Goal: Transaction & Acquisition: Purchase product/service

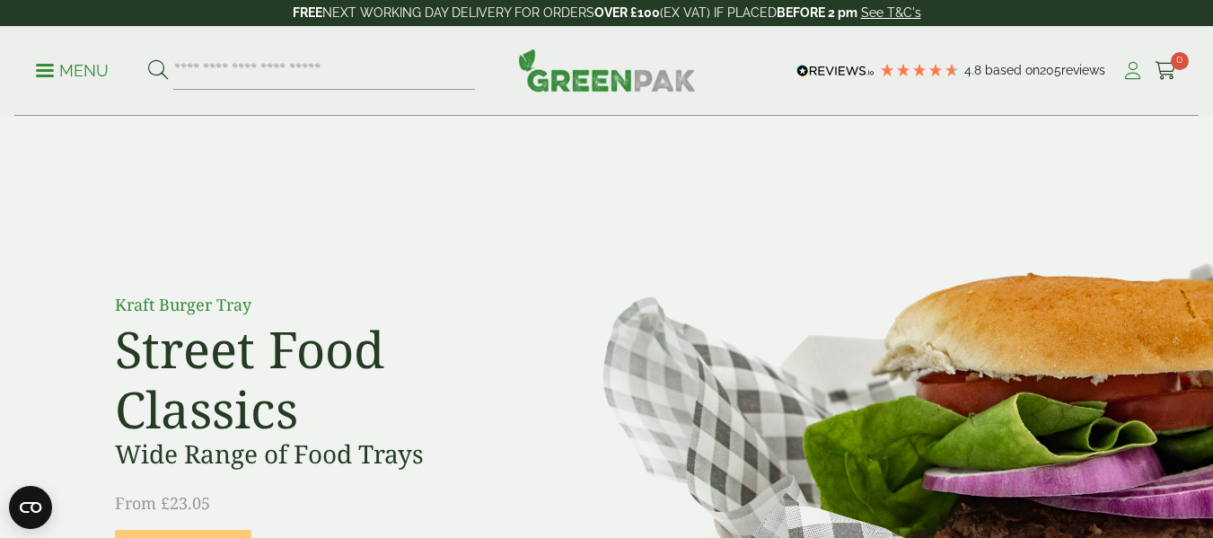
click at [1127, 71] on icon at bounding box center [1133, 71] width 22 height 18
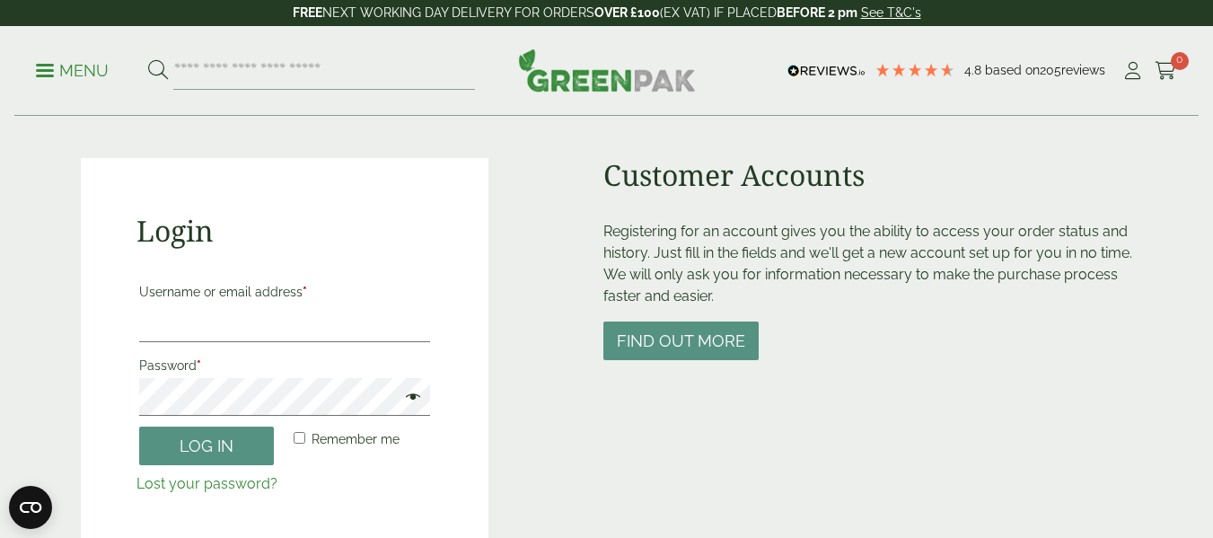
scroll to position [119, 0]
click at [235, 326] on input "Username or email address *" at bounding box center [285, 323] width 292 height 38
type input "**********"
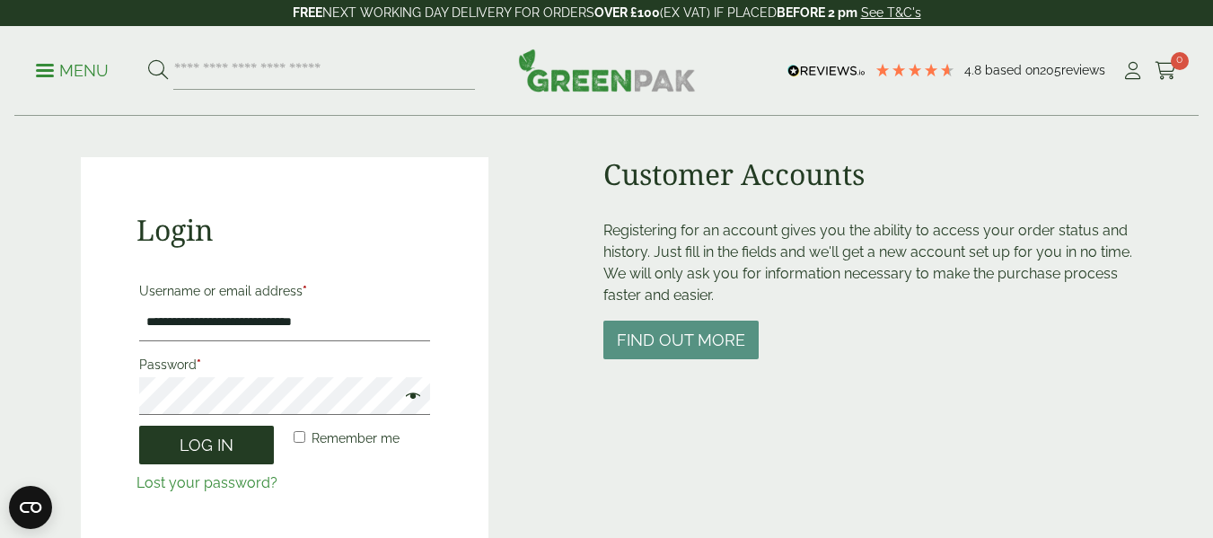
click at [226, 446] on button "Log in" at bounding box center [206, 445] width 135 height 39
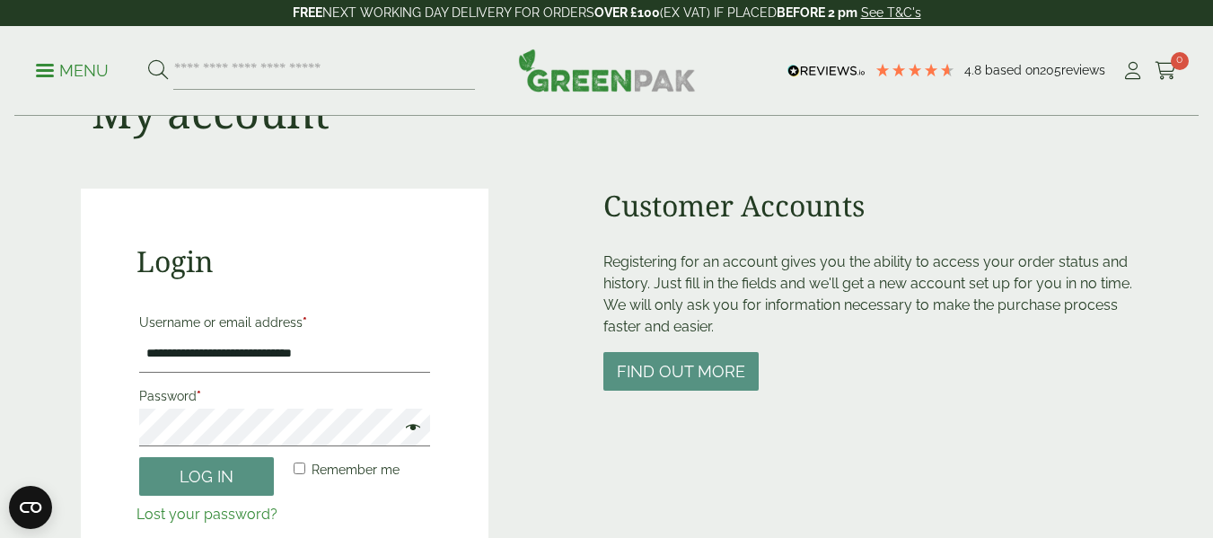
scroll to position [119, 0]
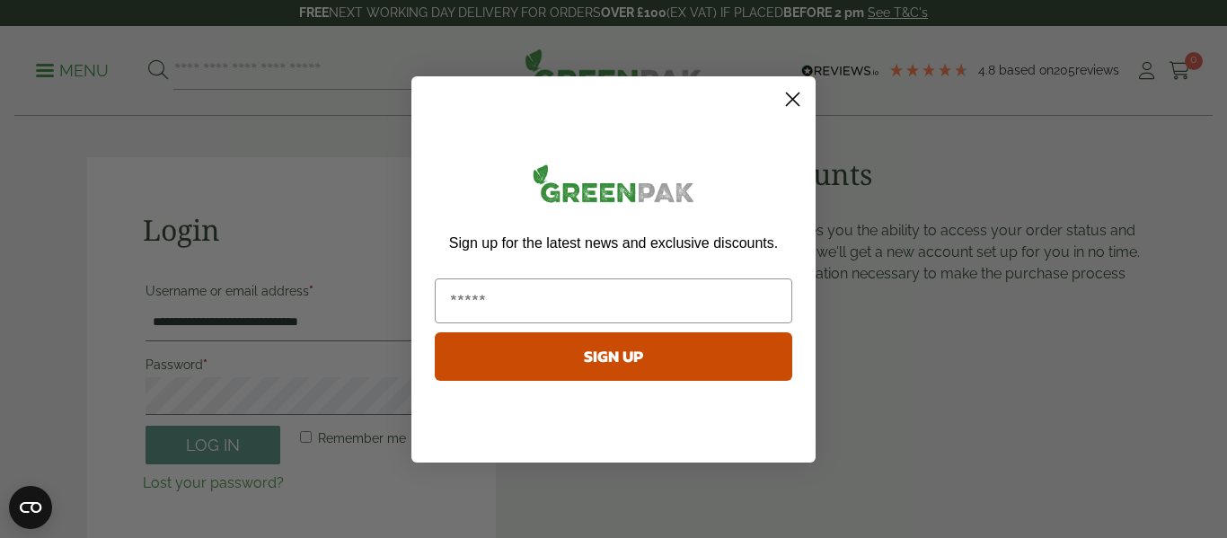
drag, startPoint x: 795, startPoint y: 93, endPoint x: 614, endPoint y: 243, distance: 235.3
click at [794, 93] on circle "Close dialog" at bounding box center [793, 99] width 30 height 30
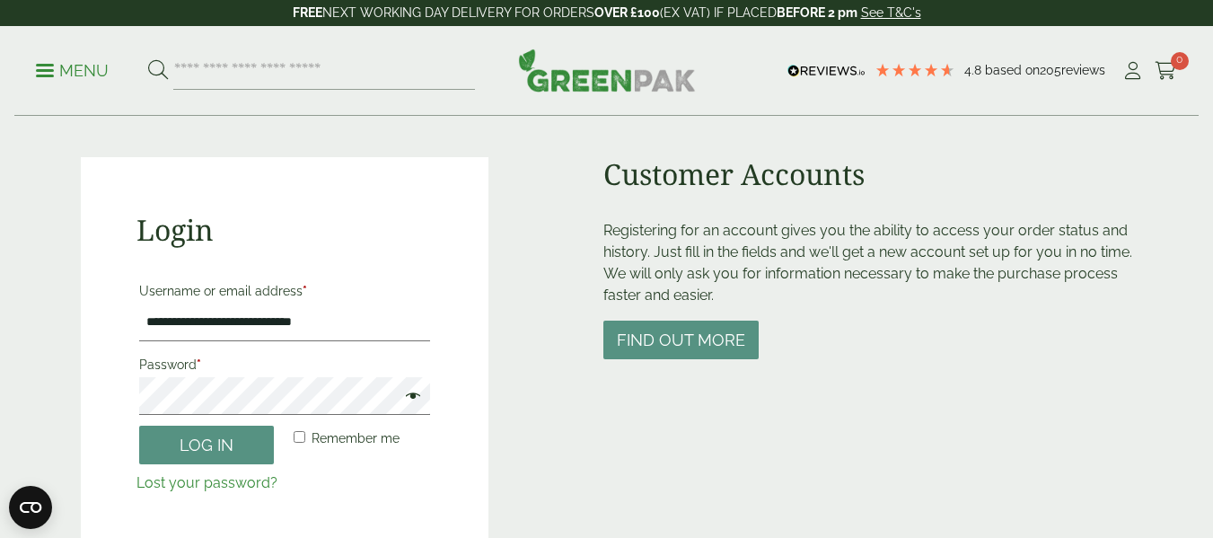
click at [418, 391] on span at bounding box center [408, 398] width 23 height 22
click at [417, 393] on span at bounding box center [408, 398] width 23 height 22
click at [244, 442] on button "Log in" at bounding box center [206, 445] width 135 height 39
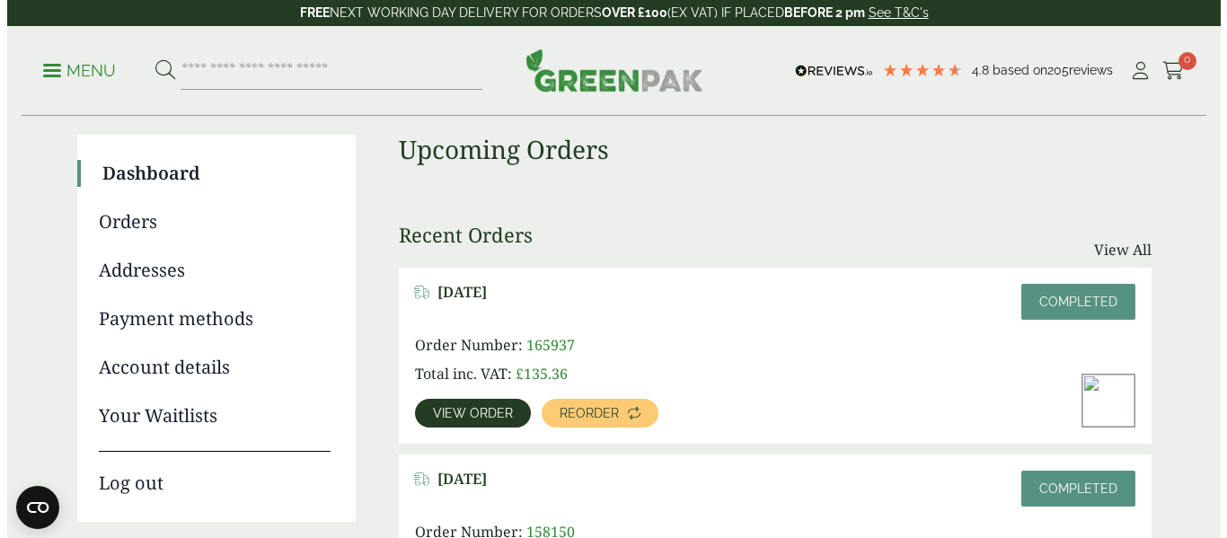
scroll to position [119, 0]
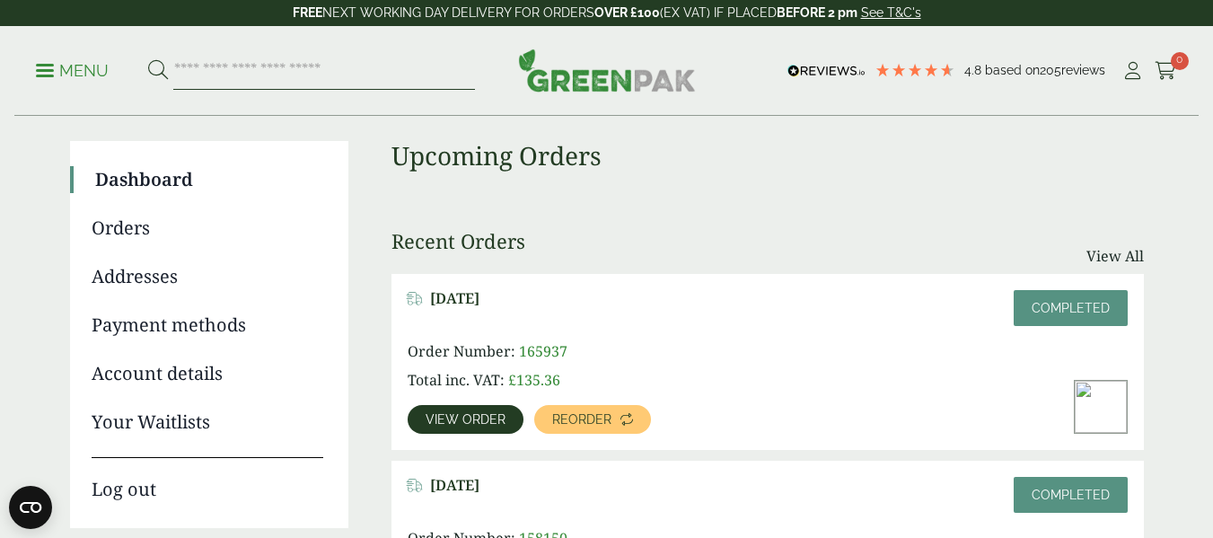
click at [306, 65] on input "search" at bounding box center [324, 71] width 302 height 38
click at [83, 71] on p "Menu" at bounding box center [72, 71] width 73 height 22
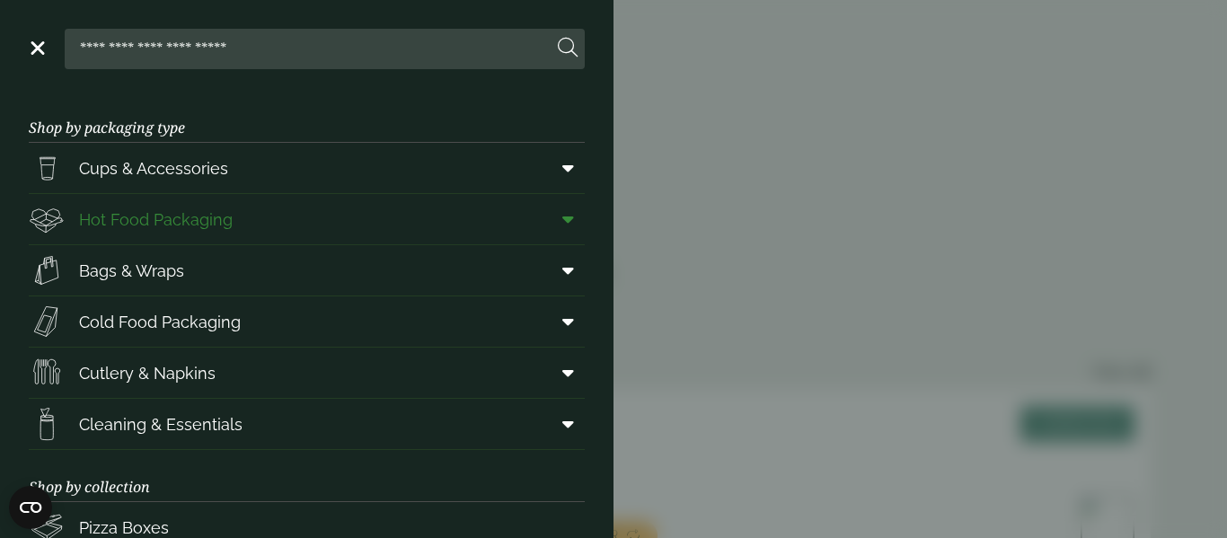
drag, startPoint x: 560, startPoint y: 212, endPoint x: 560, endPoint y: 222, distance: 9.9
click at [560, 213] on span at bounding box center [564, 219] width 40 height 34
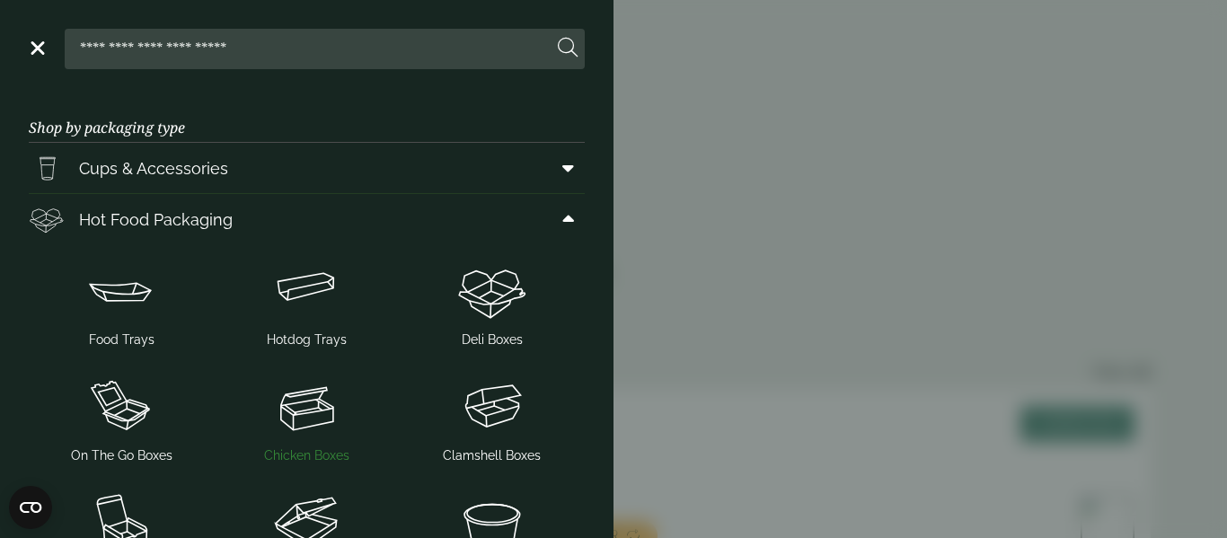
click at [288, 419] on img at bounding box center [306, 407] width 171 height 72
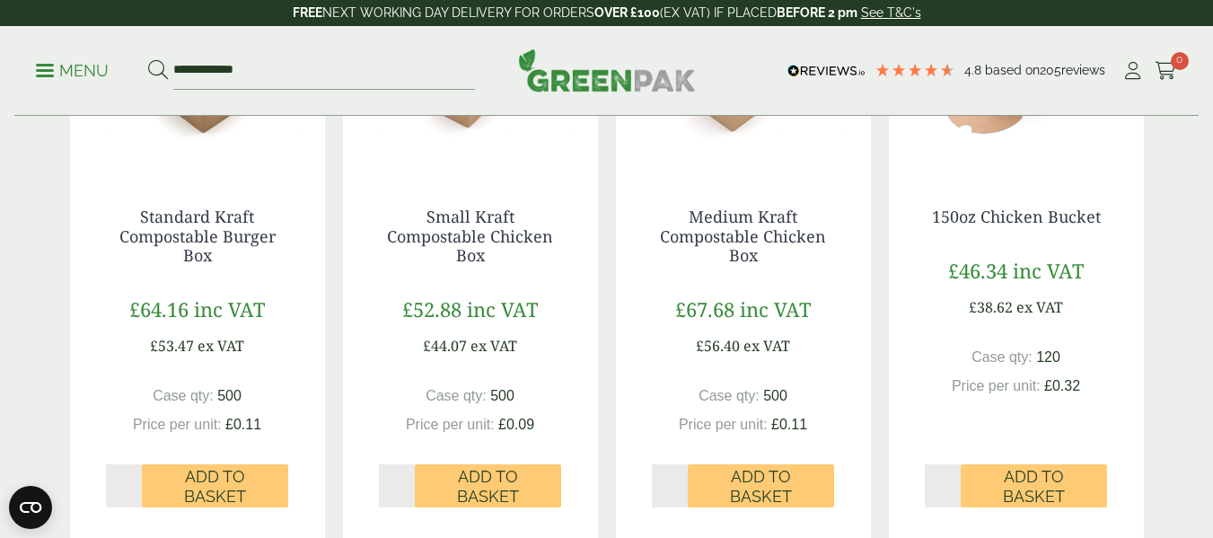
scroll to position [539, 0]
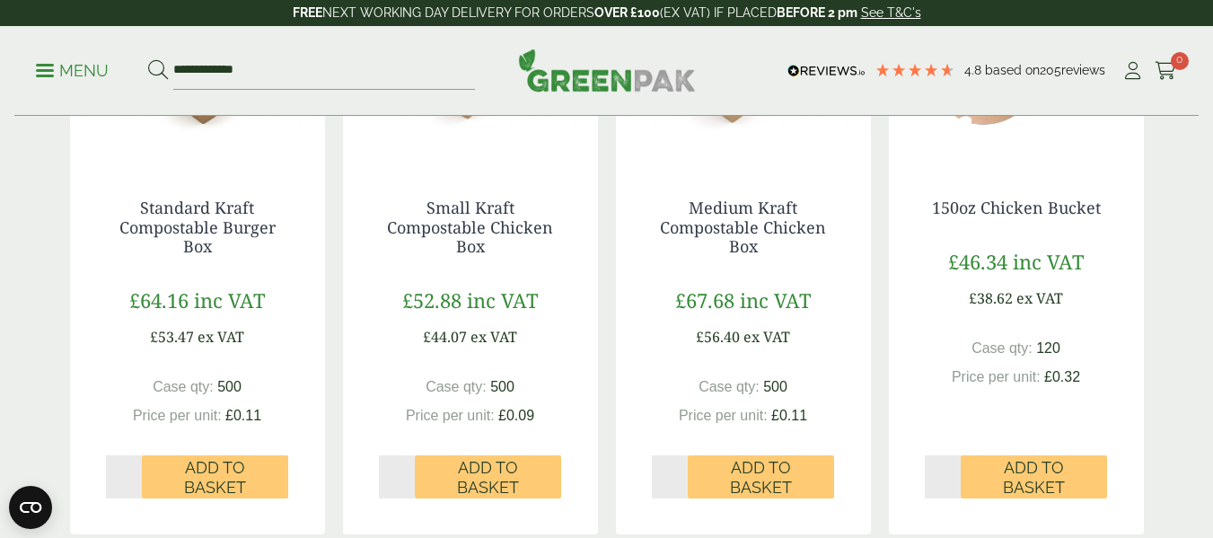
type input "*"
click at [410, 497] on input "*" at bounding box center [397, 476] width 37 height 43
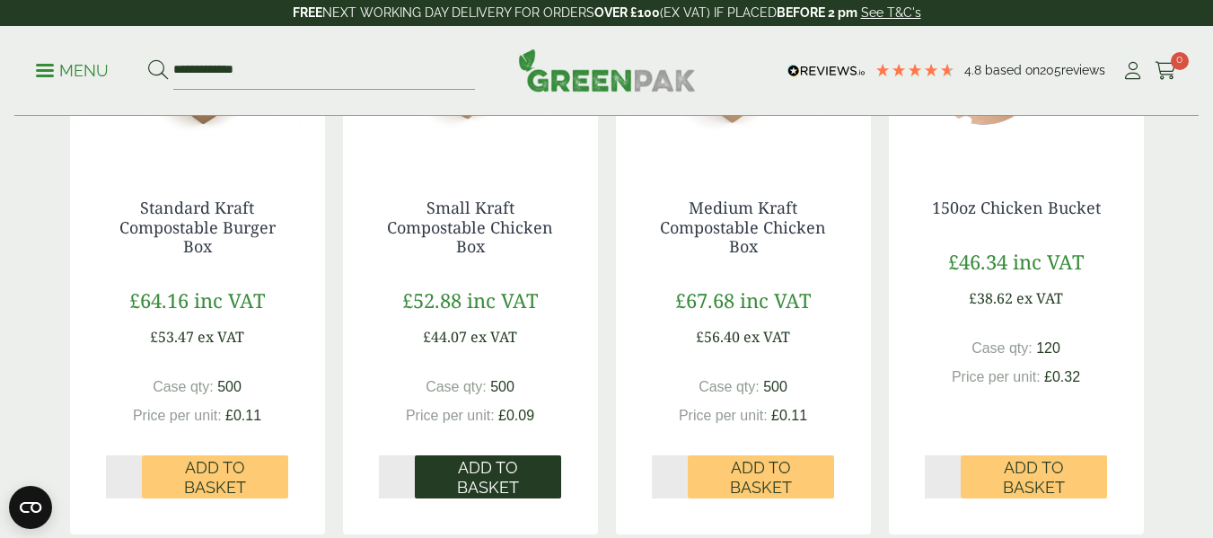
click at [455, 497] on span "Add to Basket" at bounding box center [488, 477] width 121 height 39
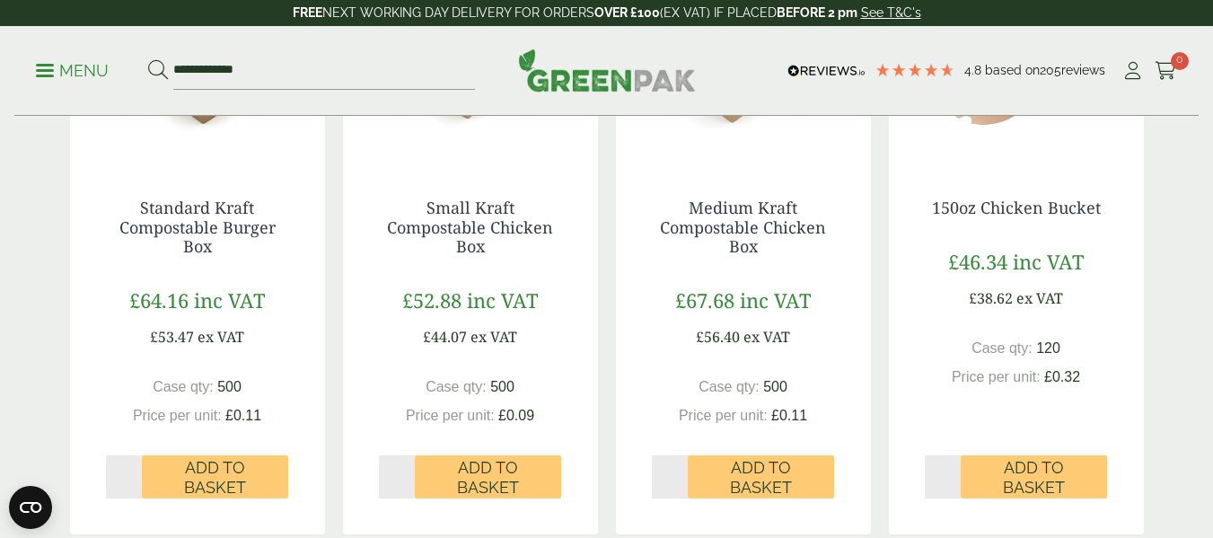
scroll to position [479, 0]
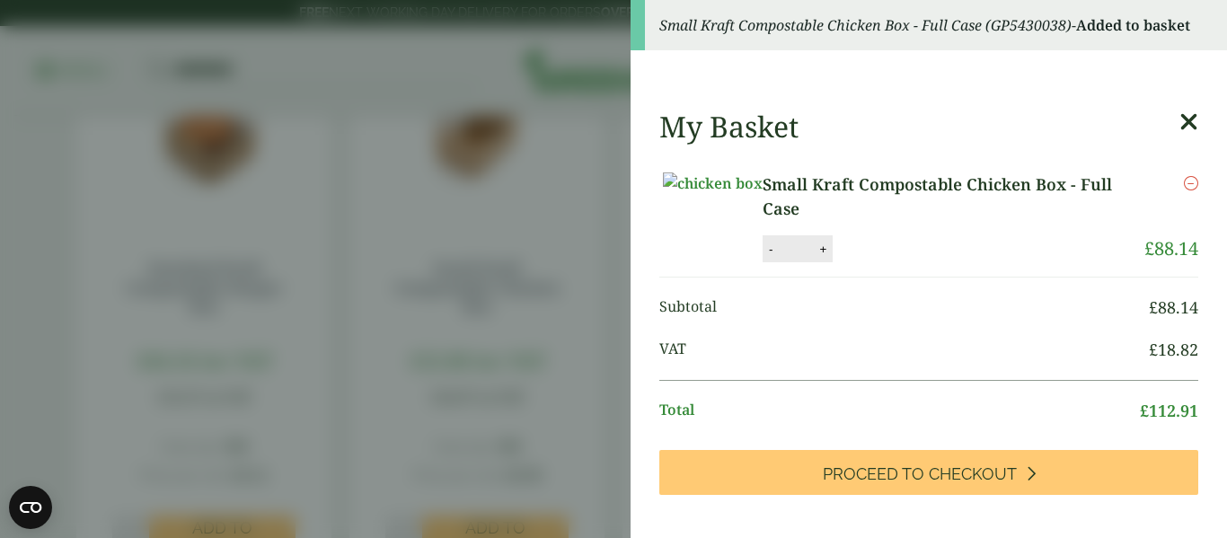
click at [1179, 122] on icon at bounding box center [1188, 122] width 19 height 25
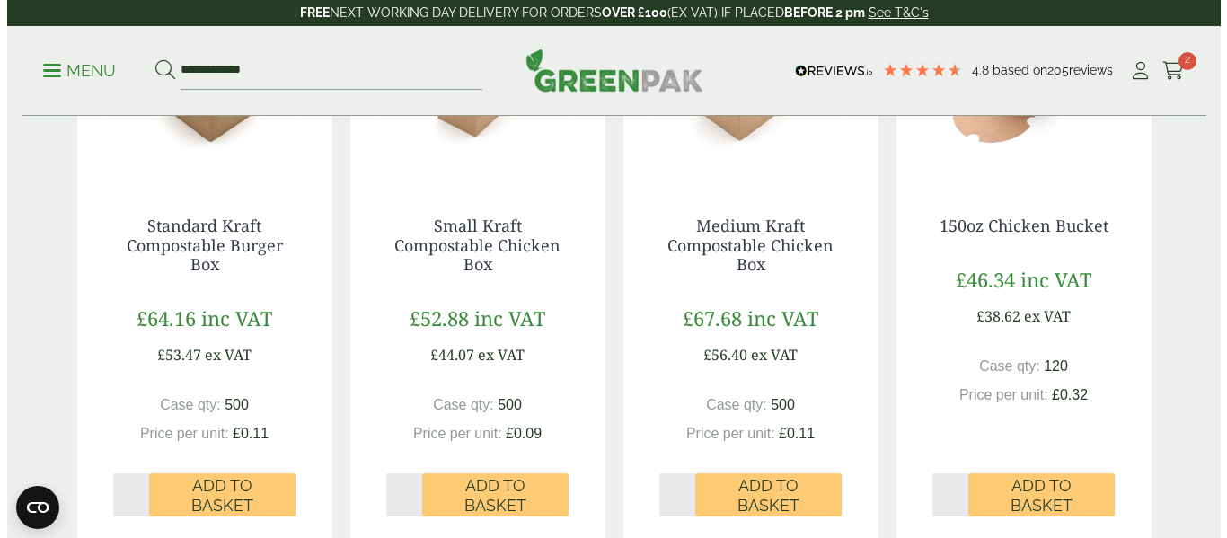
scroll to position [599, 0]
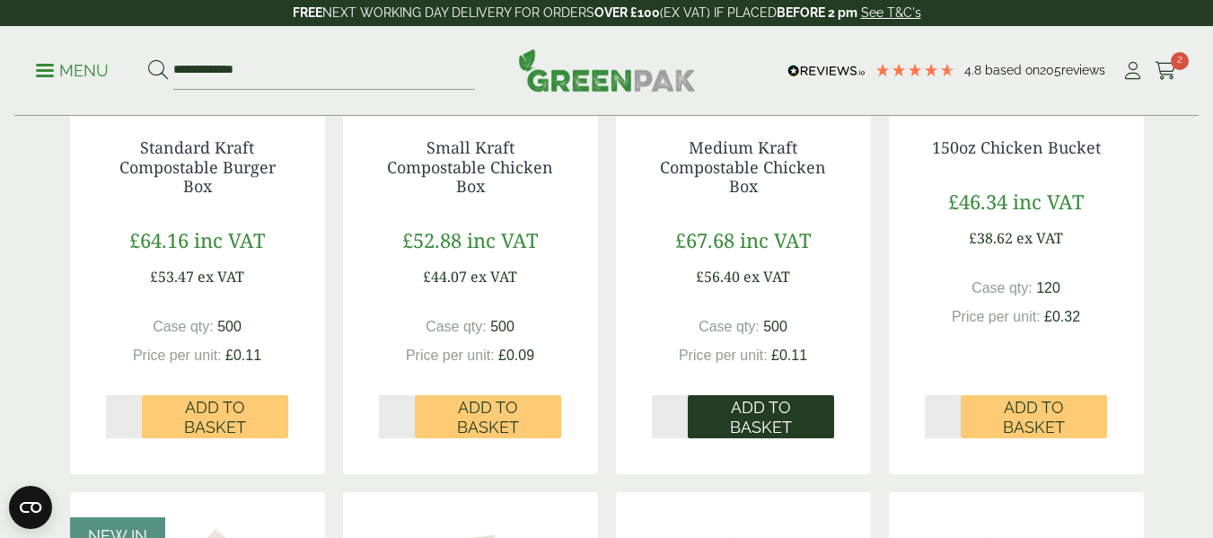
click at [726, 437] on span "Add to Basket" at bounding box center [761, 417] width 121 height 39
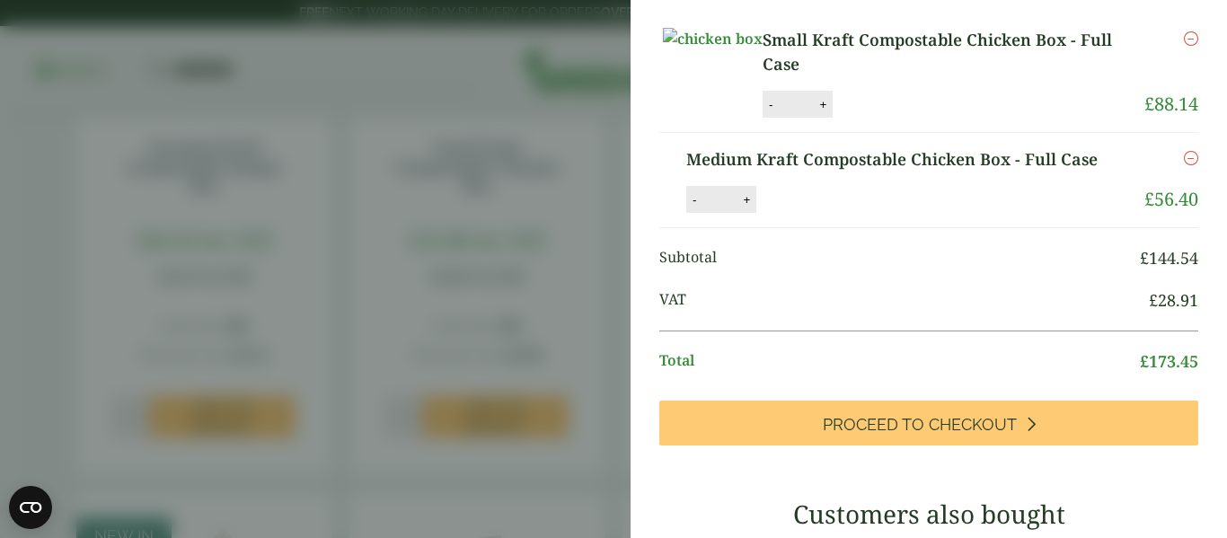
scroll to position [145, 0]
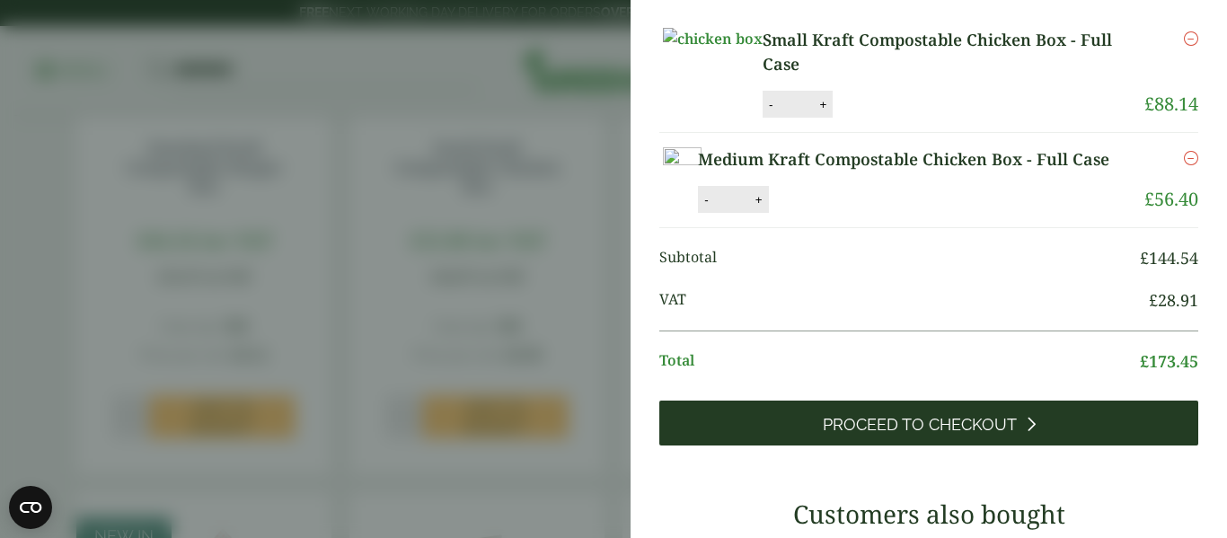
click at [858, 435] on span "Proceed to Checkout" at bounding box center [920, 425] width 194 height 20
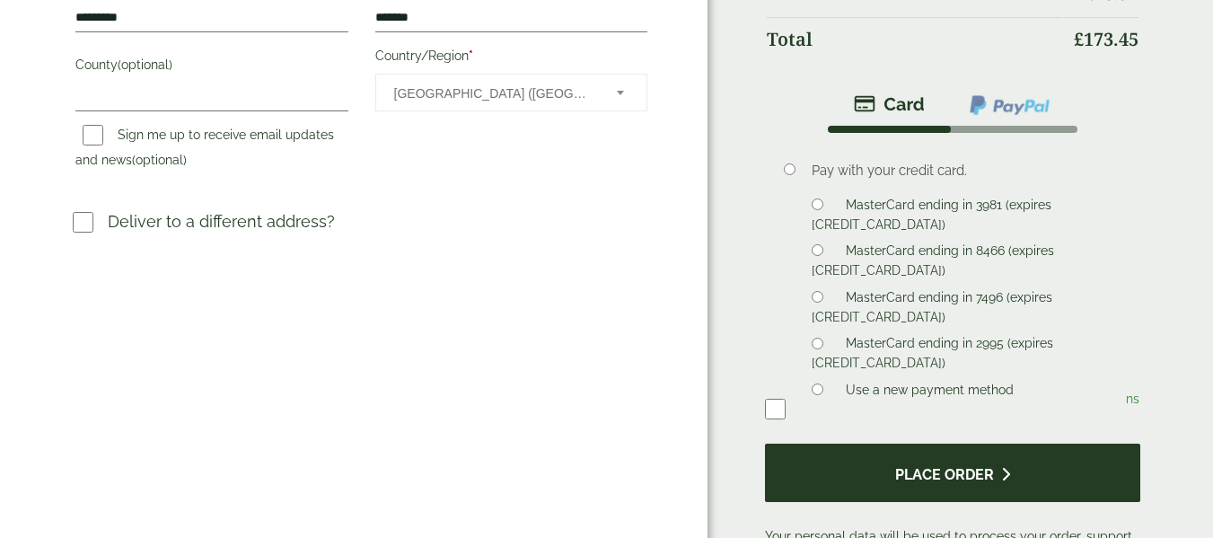
scroll to position [599, 0]
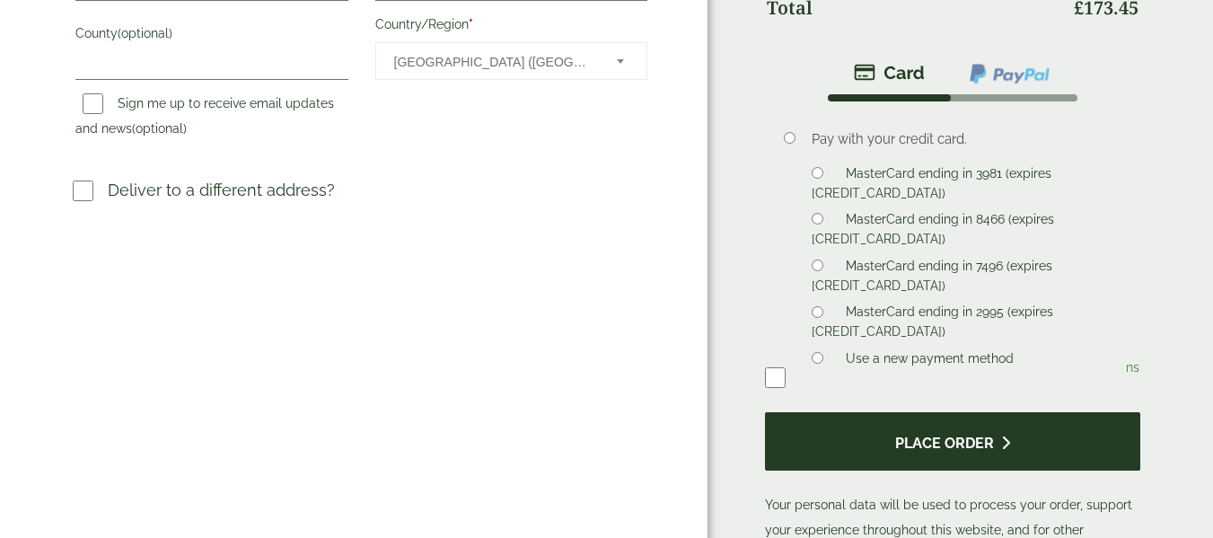
click at [891, 445] on button "Place order" at bounding box center [952, 441] width 375 height 58
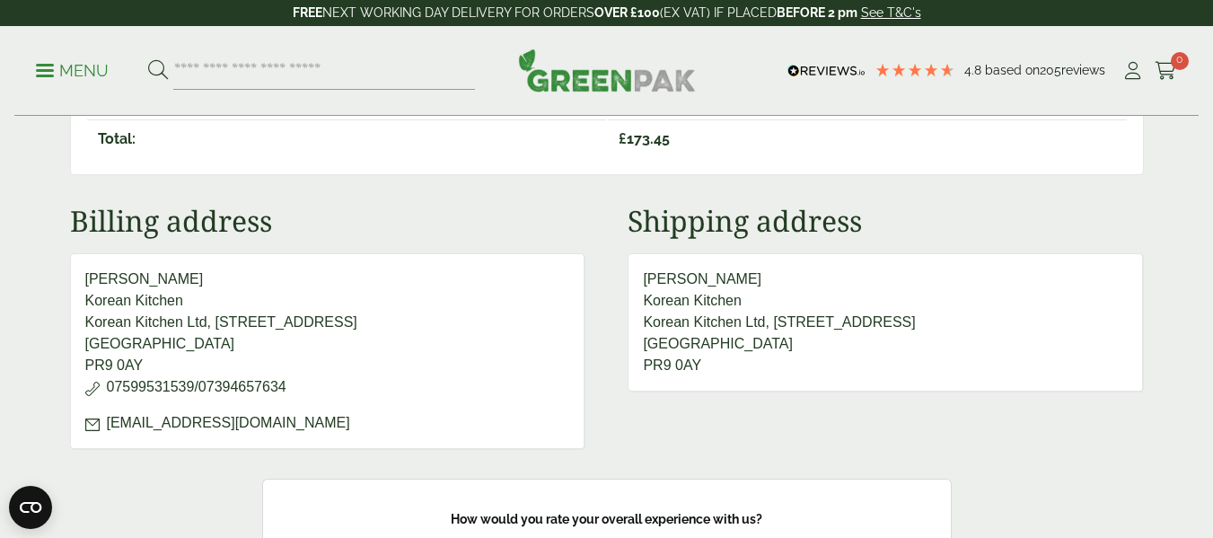
scroll to position [779, 0]
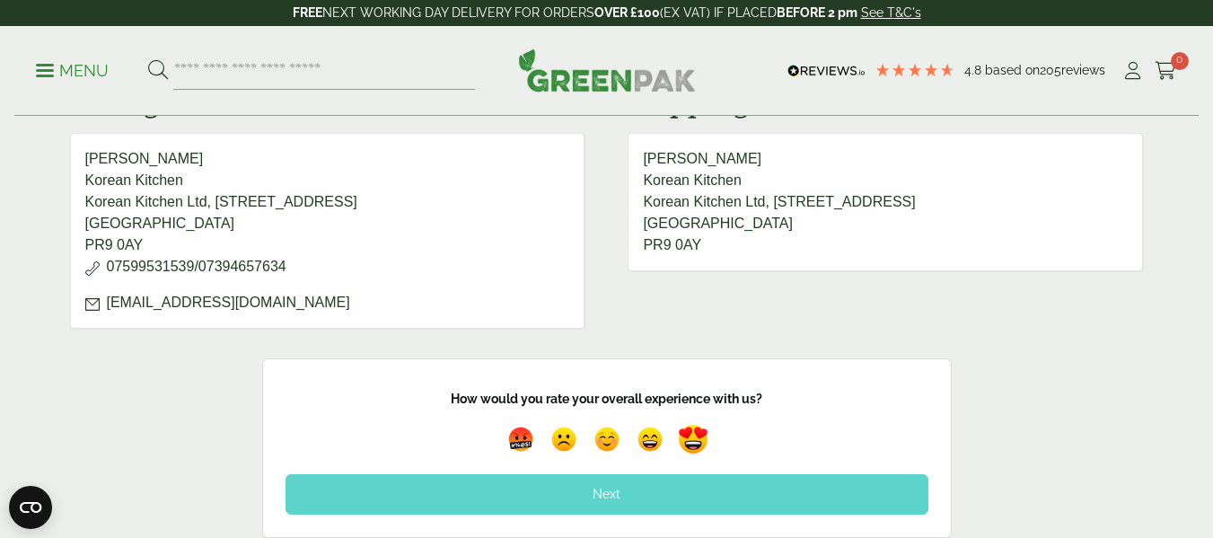
click at [684, 461] on img at bounding box center [693, 439] width 41 height 41
click at [689, 510] on div "Next" at bounding box center [607, 494] width 643 height 40
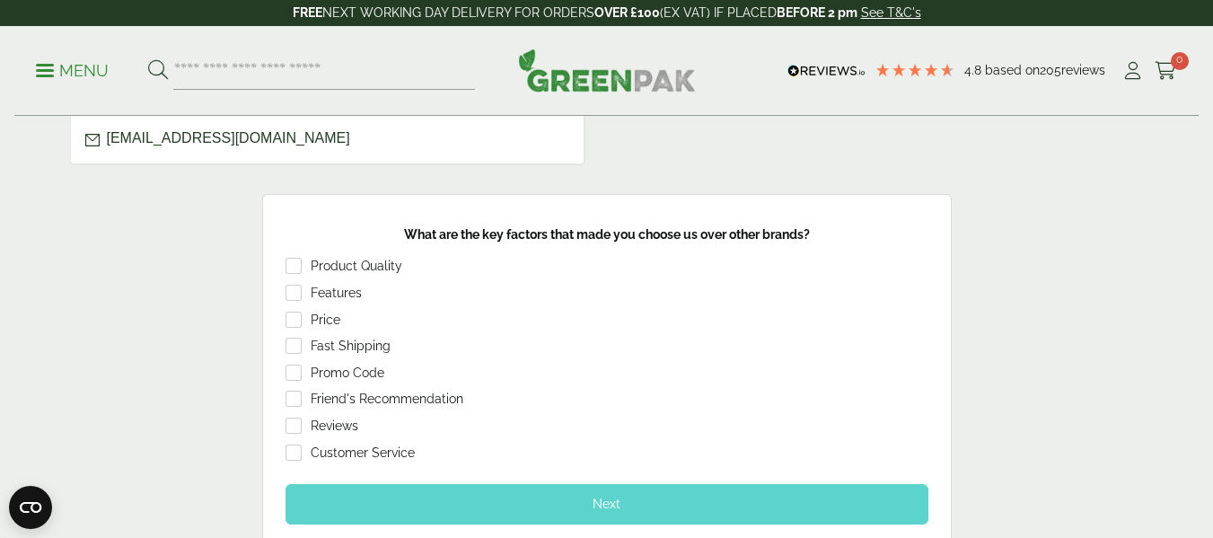
scroll to position [958, 0]
